Goal: Find specific page/section: Find specific page/section

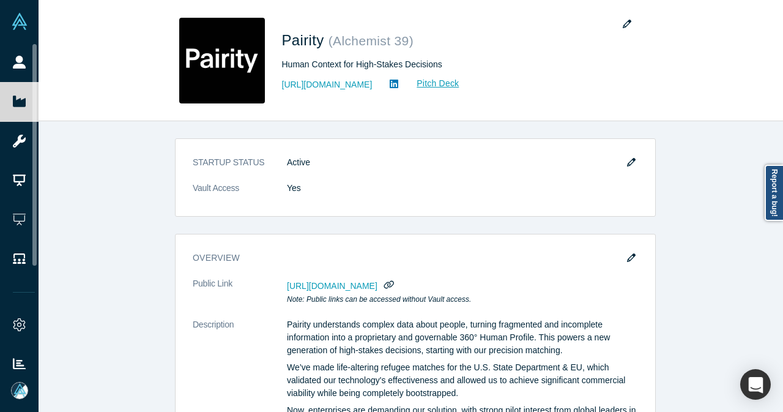
click at [32, 66] on link "People" at bounding box center [24, 62] width 48 height 39
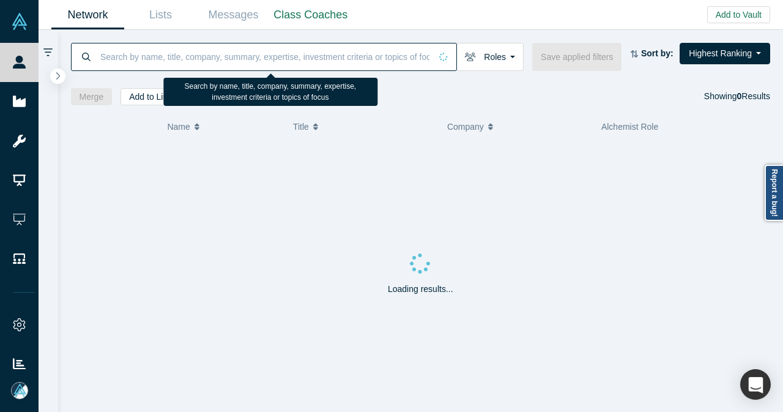
click at [357, 54] on input at bounding box center [265, 56] width 332 height 29
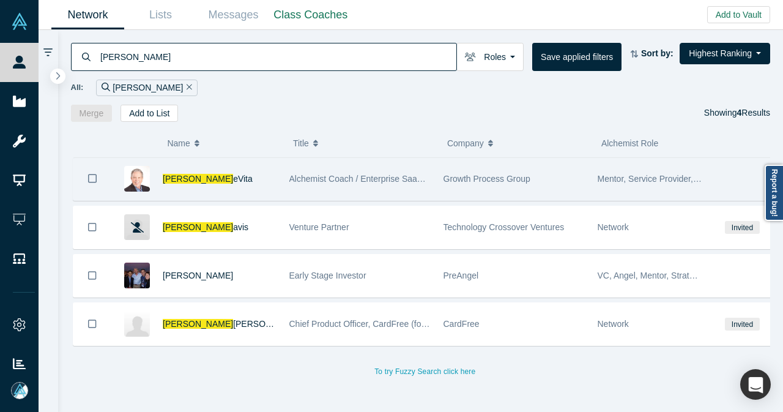
type input "[PERSON_NAME]"
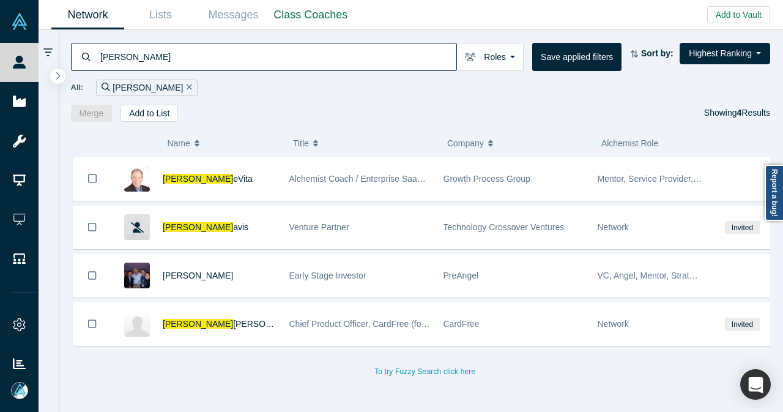
drag, startPoint x: 239, startPoint y: 173, endPoint x: 299, endPoint y: 128, distance: 74.4
click at [239, 173] on div "[PERSON_NAME] eVita" at bounding box center [220, 179] width 114 height 42
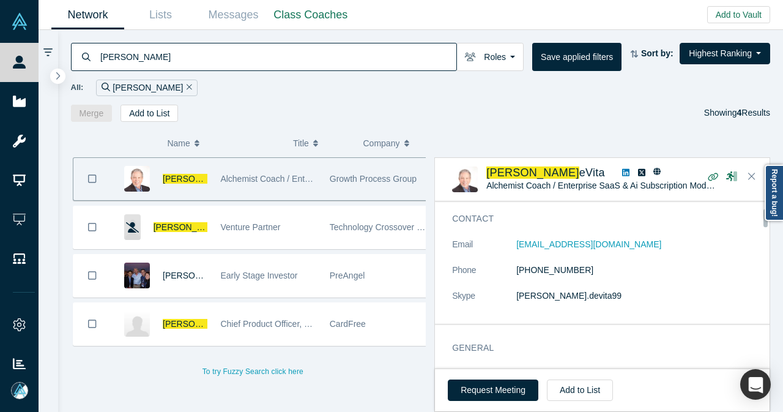
scroll to position [61, 0]
